Goal: Transaction & Acquisition: Subscribe to service/newsletter

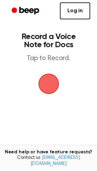
click at [74, 15] on link "Log in" at bounding box center [75, 10] width 30 height 17
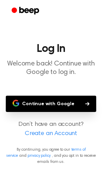
click at [42, 101] on button "Continue with Google" at bounding box center [51, 104] width 90 height 16
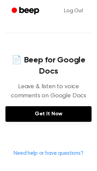
scroll to position [314, 0]
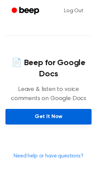
click at [67, 109] on link "Get It Now" at bounding box center [48, 117] width 86 height 16
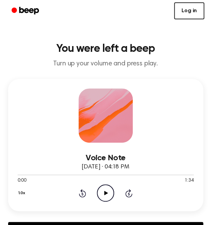
click at [188, 9] on link "Log in" at bounding box center [189, 10] width 30 height 17
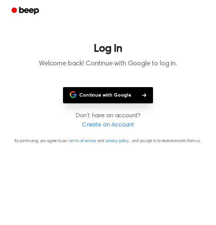
click at [117, 97] on button "Continue with Google" at bounding box center [108, 95] width 90 height 16
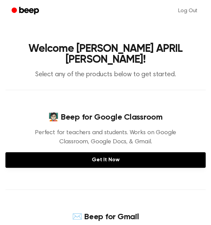
click at [20, 15] on icon "Beep" at bounding box center [26, 11] width 29 height 10
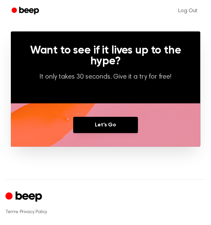
scroll to position [418, 0]
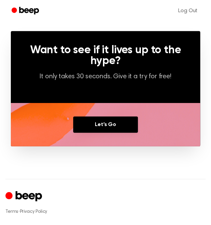
click at [28, 6] on icon "Beep" at bounding box center [26, 11] width 29 height 10
click at [29, 15] on icon "Beep" at bounding box center [26, 11] width 29 height 10
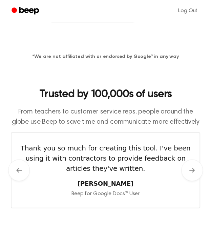
scroll to position [0, 0]
